Goal: Task Accomplishment & Management: Manage account settings

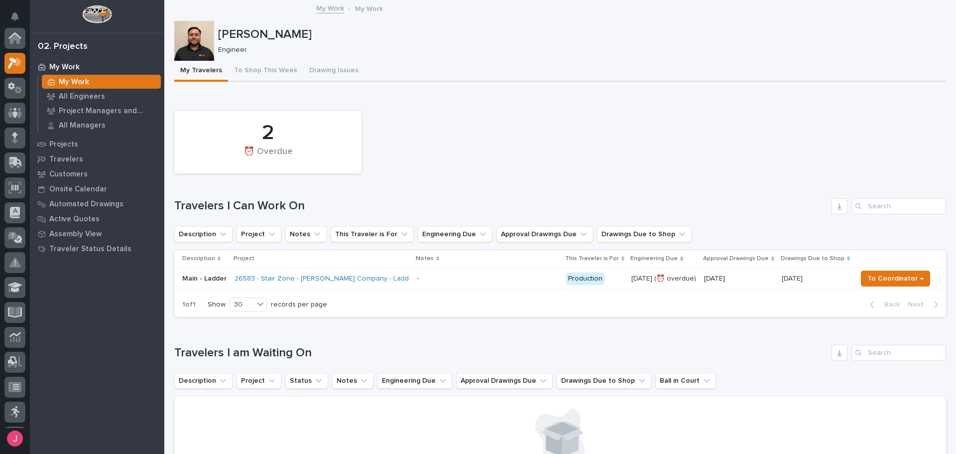
scroll to position [25, 0]
click at [446, 145] on div "2 ⏰ Overdue" at bounding box center [560, 142] width 782 height 72
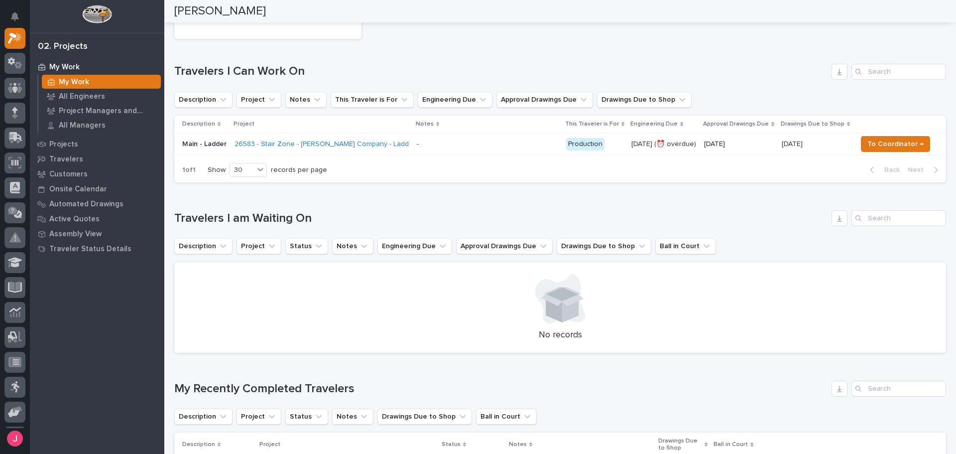
scroll to position [0, 0]
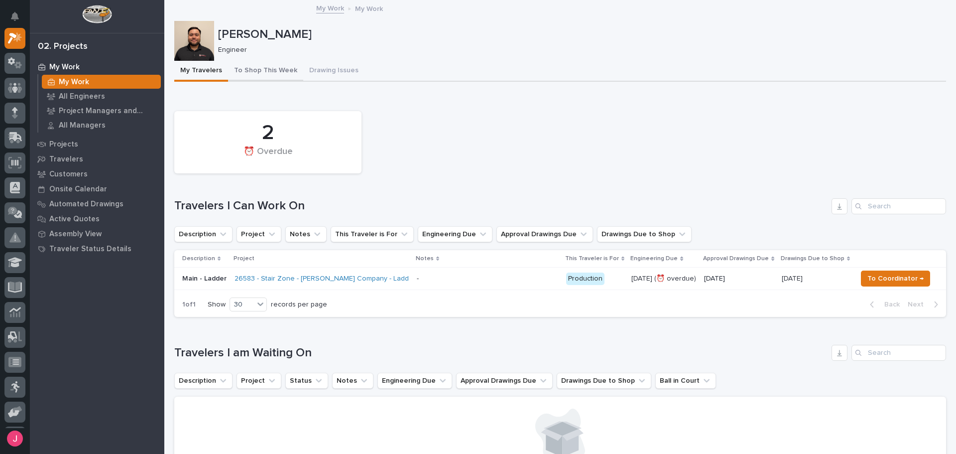
click at [244, 71] on button "To Shop This Week" at bounding box center [265, 71] width 75 height 21
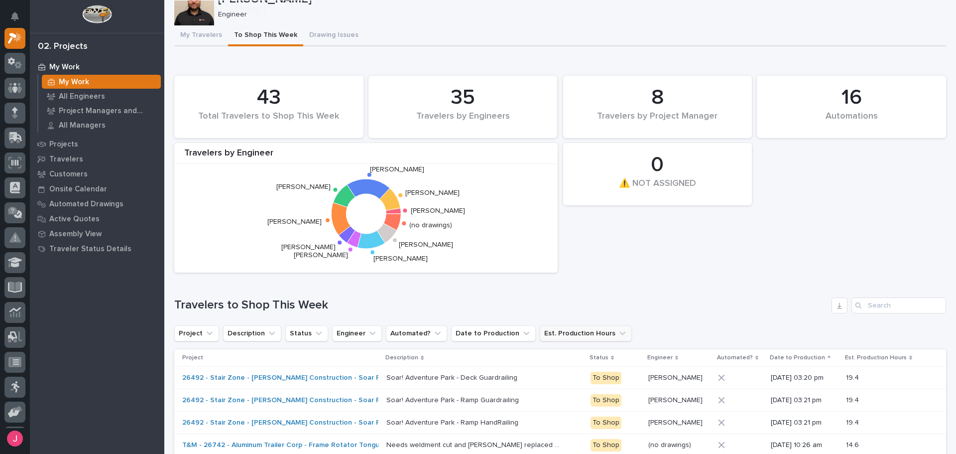
scroll to position [100, 0]
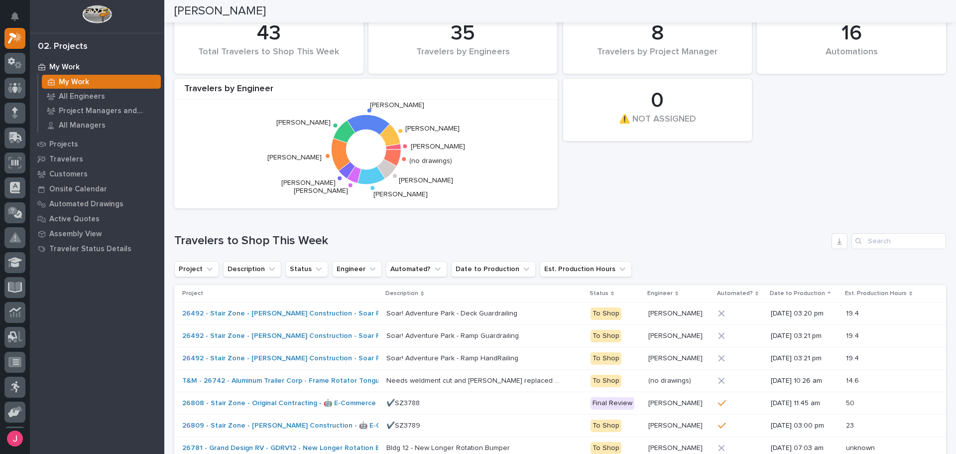
drag, startPoint x: 773, startPoint y: 157, endPoint x: 768, endPoint y: 237, distance: 79.3
click at [774, 157] on div "16 Automations 43 Total Travelers to Shop This Week 0 ⚠️ NOT ASSIGNED 35 Travel…" at bounding box center [560, 109] width 782 height 207
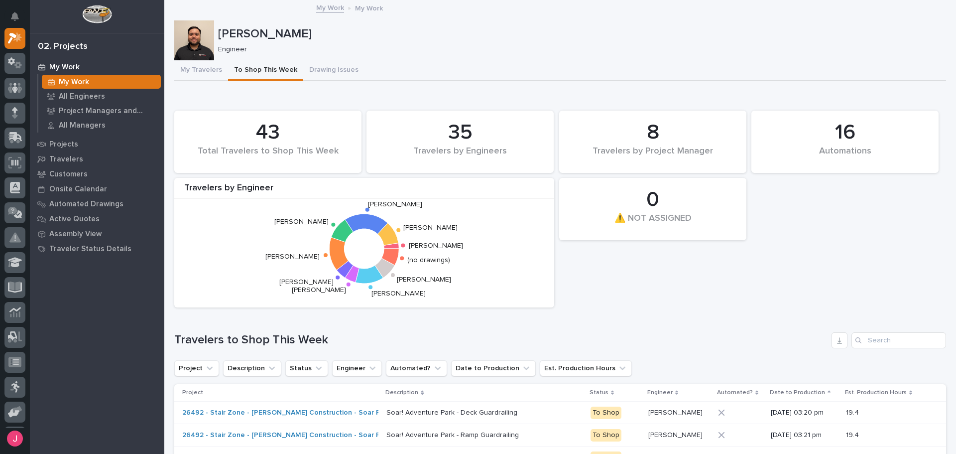
scroll to position [0, 0]
click at [194, 80] on button "My Travelers" at bounding box center [201, 71] width 54 height 21
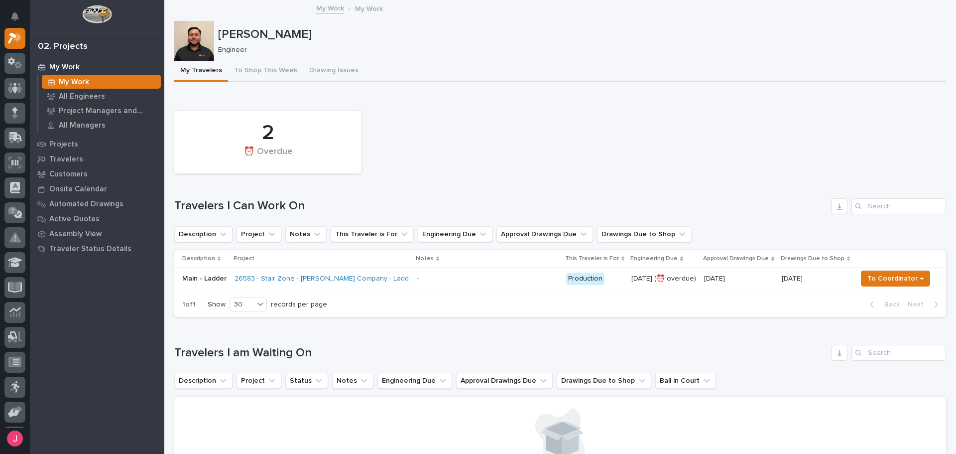
click at [663, 153] on div "2 ⏰ Overdue" at bounding box center [560, 142] width 782 height 72
click at [10, 15] on button "Notifications" at bounding box center [14, 16] width 21 height 21
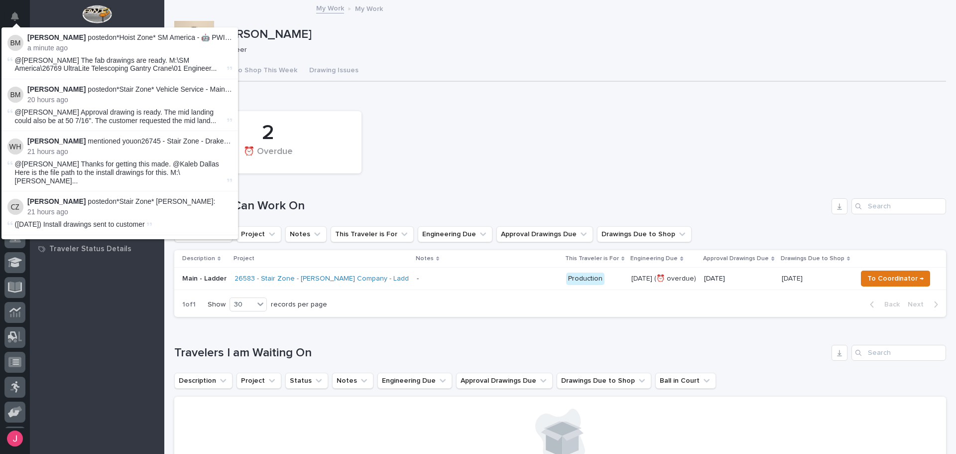
click at [588, 184] on div "2 ⏰ Overdue Travelers I Can Work On Description Project Notes This Traveler is …" at bounding box center [560, 211] width 772 height 211
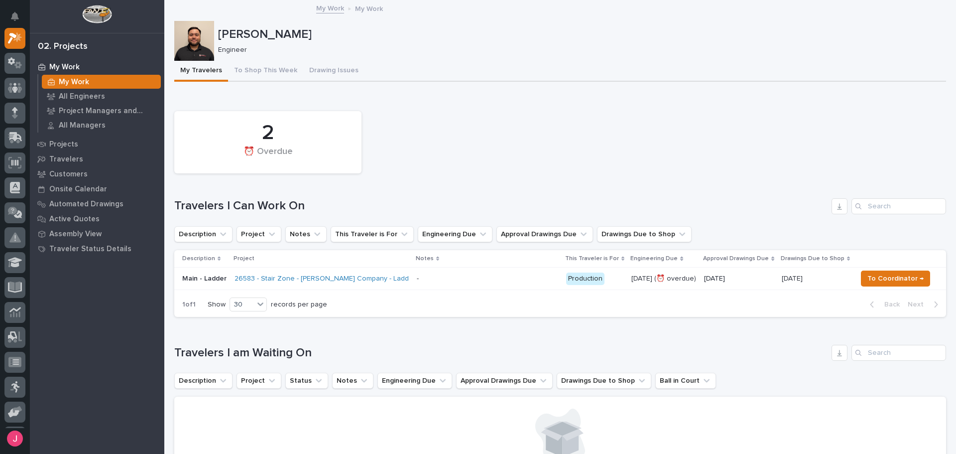
click at [589, 137] on div "2 ⏰ Overdue" at bounding box center [560, 142] width 782 height 72
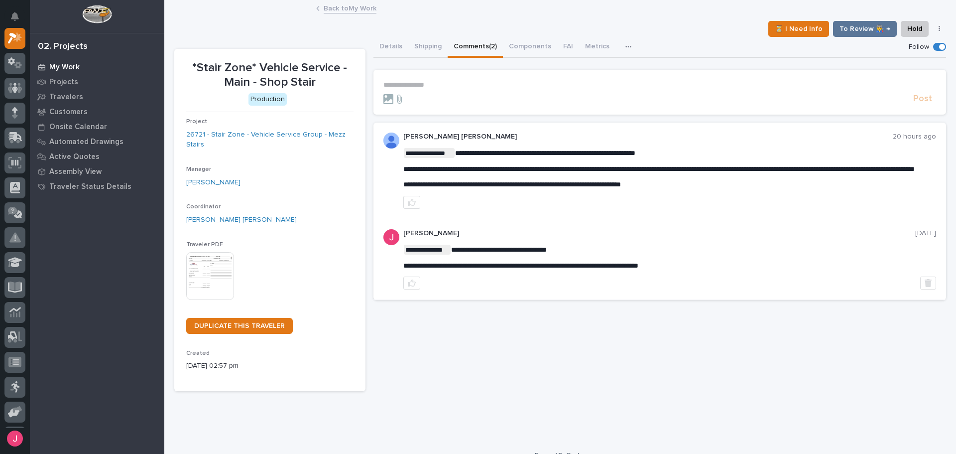
click at [56, 66] on p "My Work" at bounding box center [64, 67] width 30 height 9
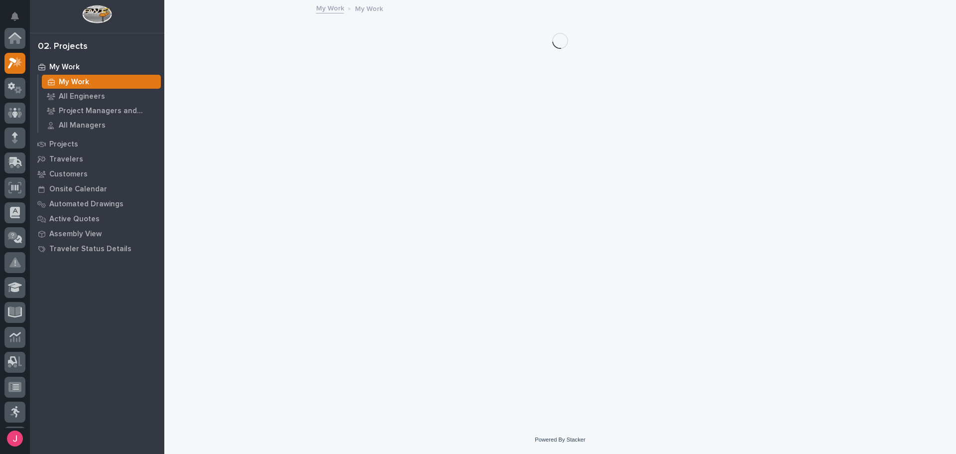
scroll to position [25, 0]
